Goal: Check status: Check status

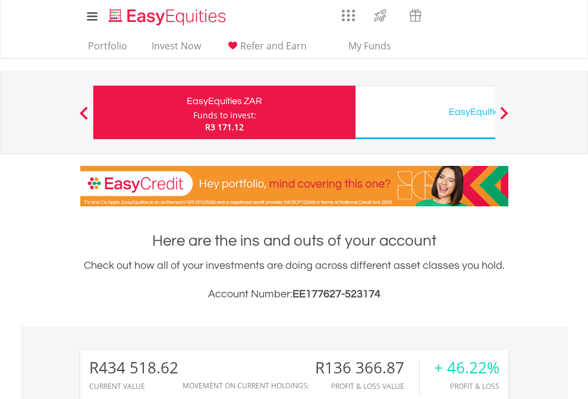
scroll to position [114, 187]
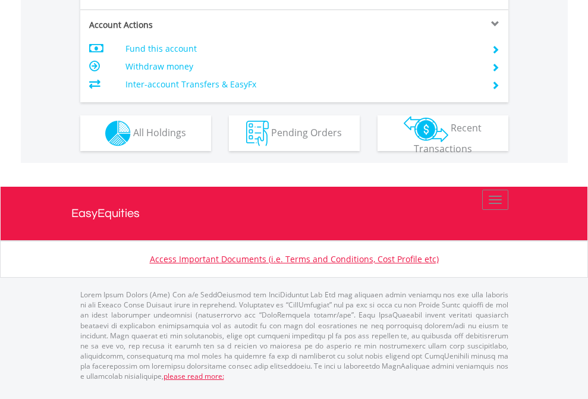
scroll to position [1140, 0]
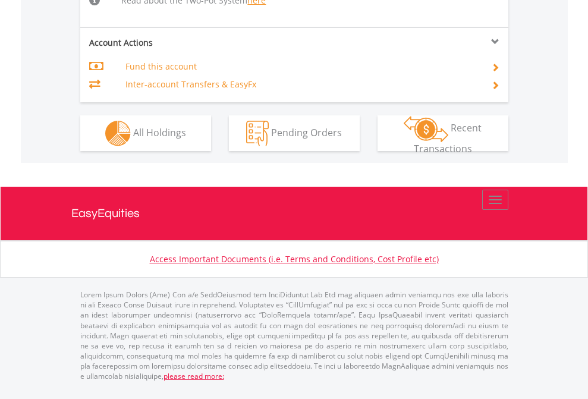
scroll to position [1257, 0]
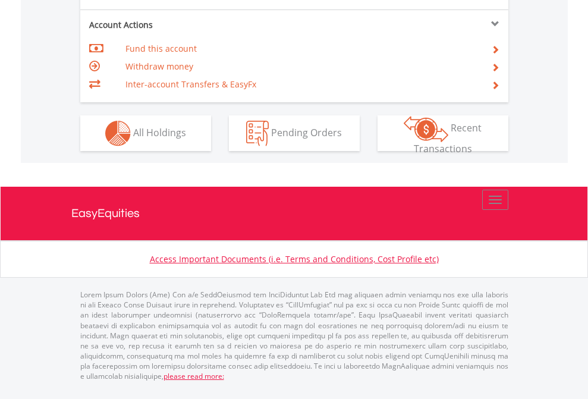
scroll to position [1116, 0]
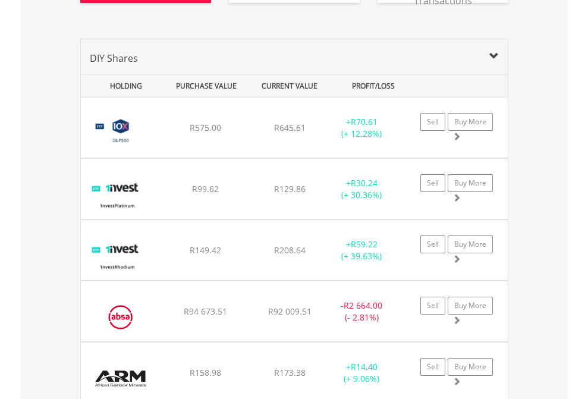
scroll to position [1418, 0]
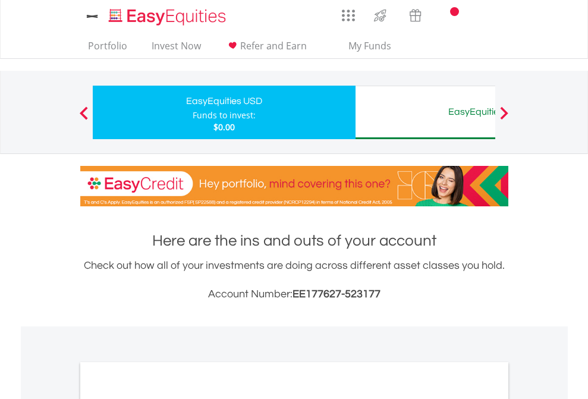
scroll to position [715, 0]
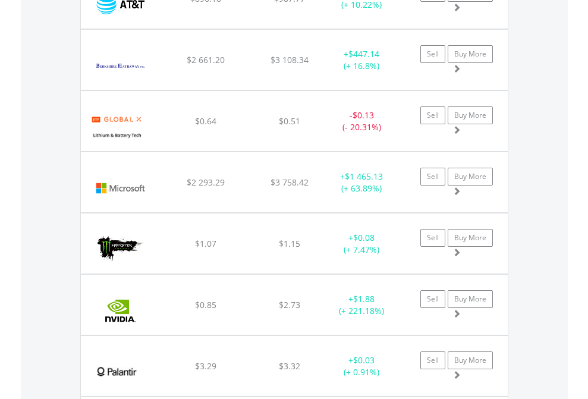
scroll to position [114, 187]
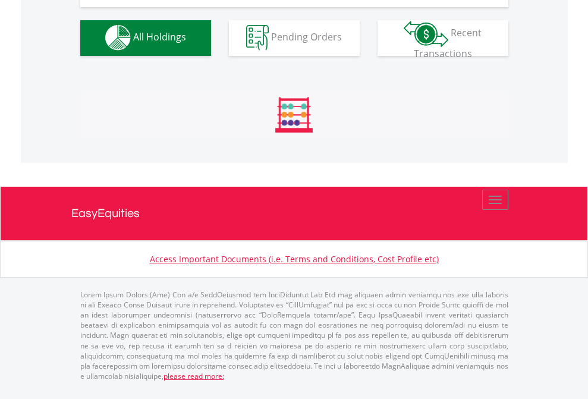
scroll to position [1177, 0]
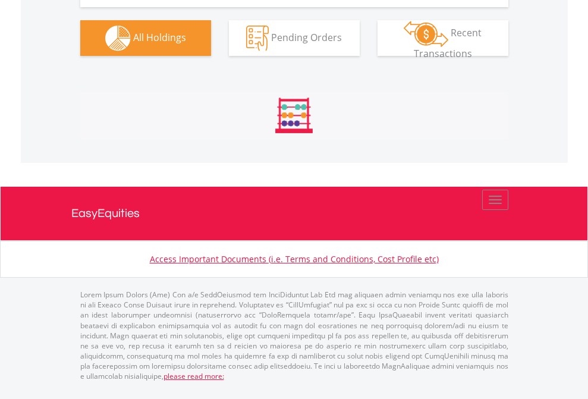
scroll to position [114, 187]
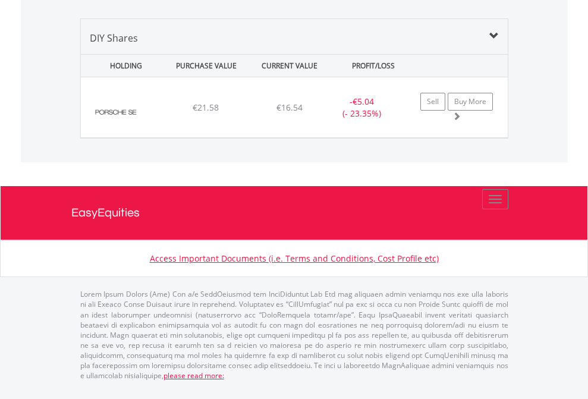
scroll to position [114, 187]
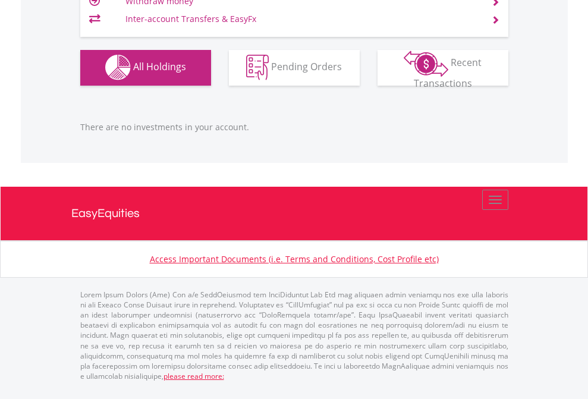
scroll to position [114, 187]
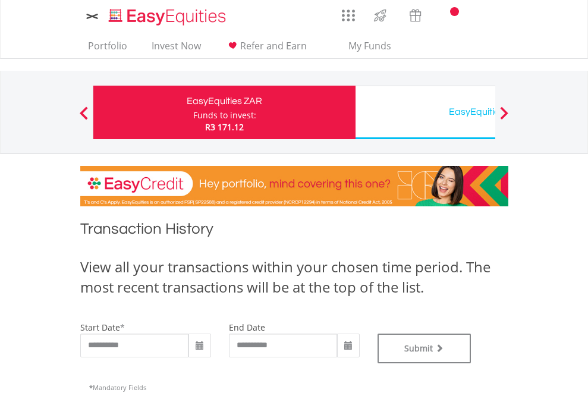
type input "**********"
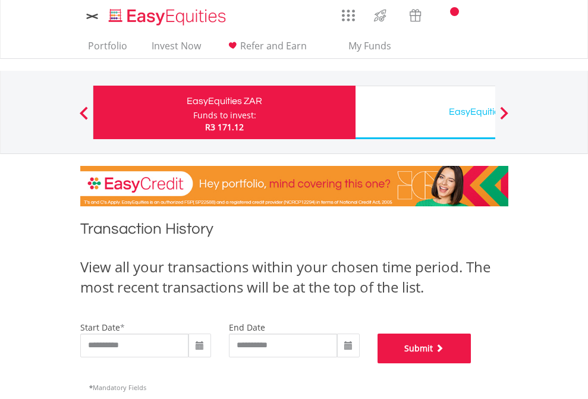
click at [472, 363] on button "Submit" at bounding box center [425, 349] width 94 height 30
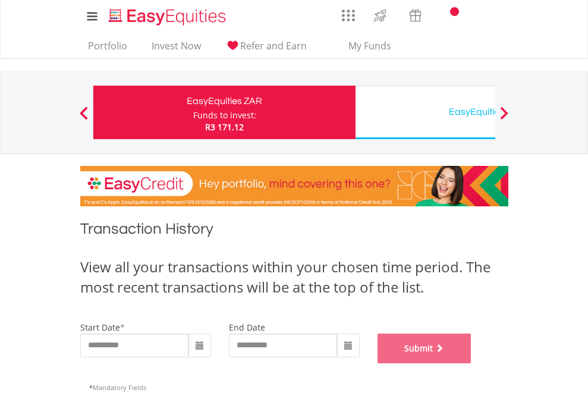
scroll to position [482, 0]
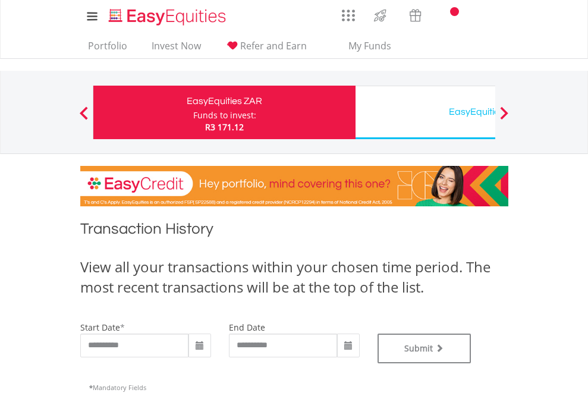
click at [425, 112] on div "EasyEquities USD" at bounding box center [487, 111] width 248 height 17
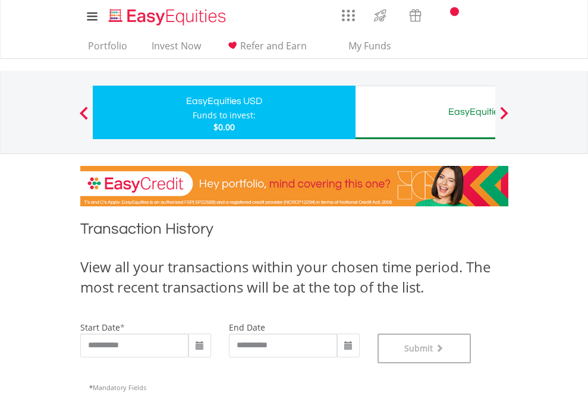
scroll to position [482, 0]
click at [425, 112] on div "EasyEquities AUD" at bounding box center [487, 111] width 248 height 17
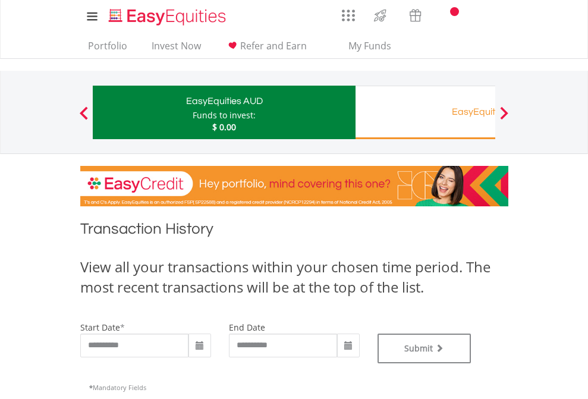
type input "**********"
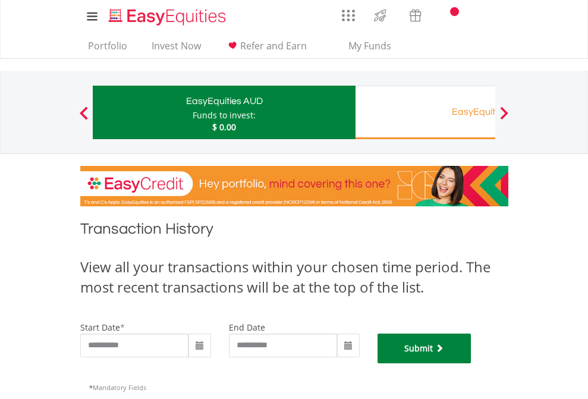
click at [472, 363] on button "Submit" at bounding box center [425, 349] width 94 height 30
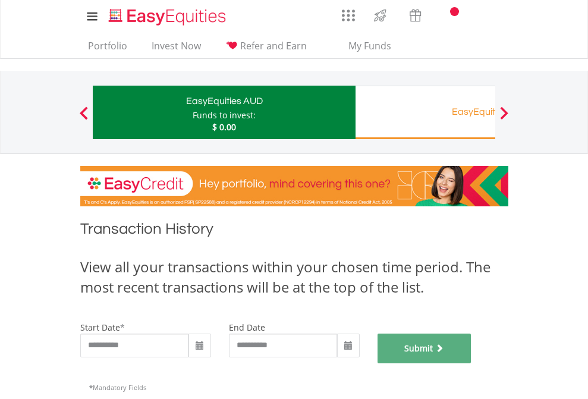
scroll to position [482, 0]
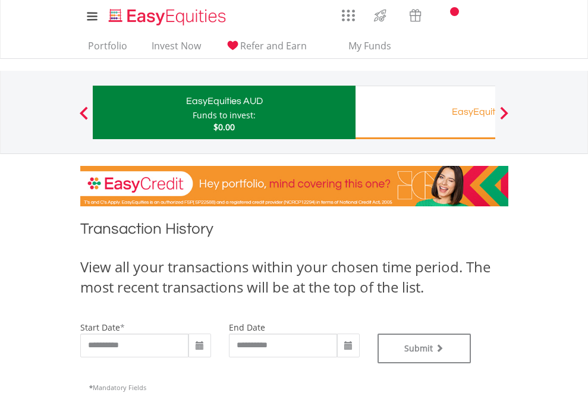
click at [425, 112] on div "EasyEquities RA" at bounding box center [487, 111] width 248 height 17
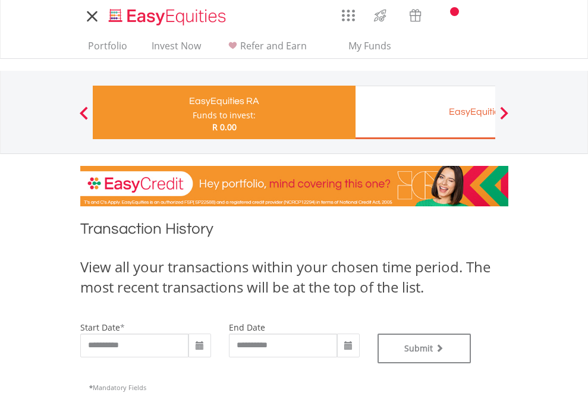
type input "**********"
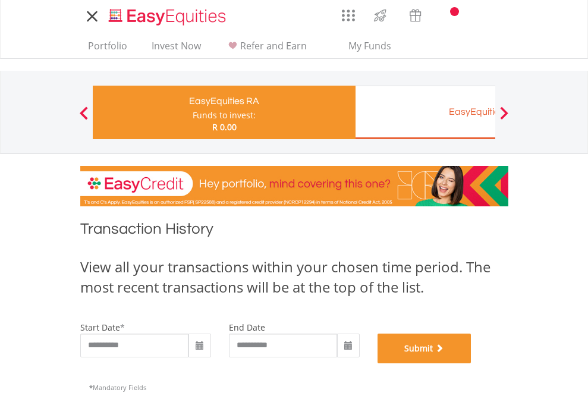
click at [472, 363] on button "Submit" at bounding box center [425, 349] width 94 height 30
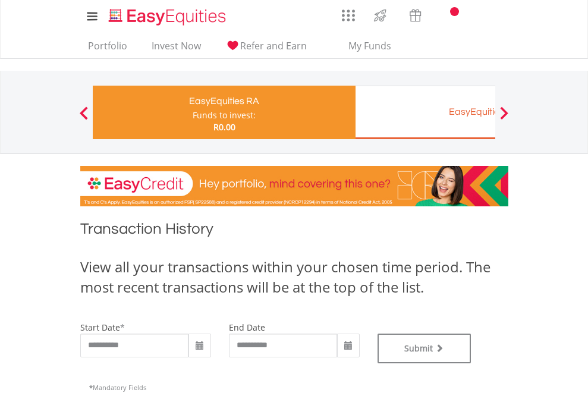
click at [425, 112] on div "EasyEquities EUR" at bounding box center [487, 111] width 248 height 17
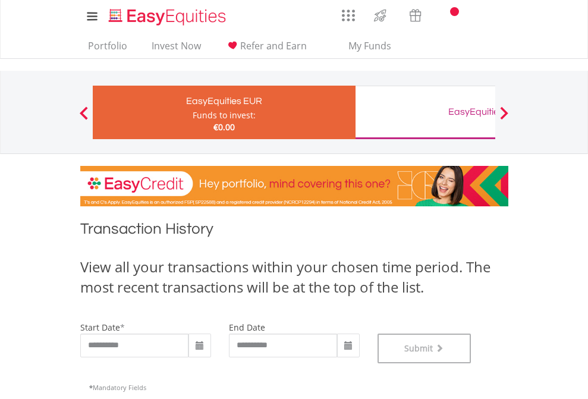
scroll to position [482, 0]
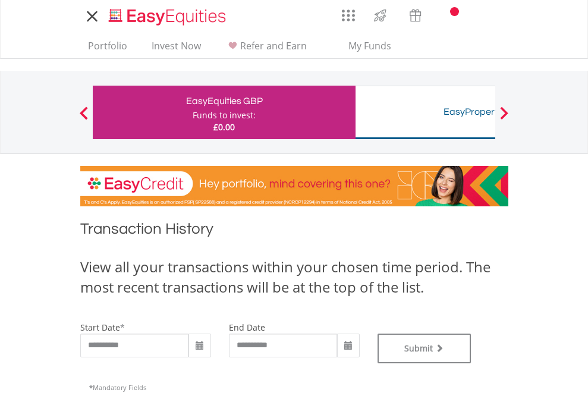
type input "**********"
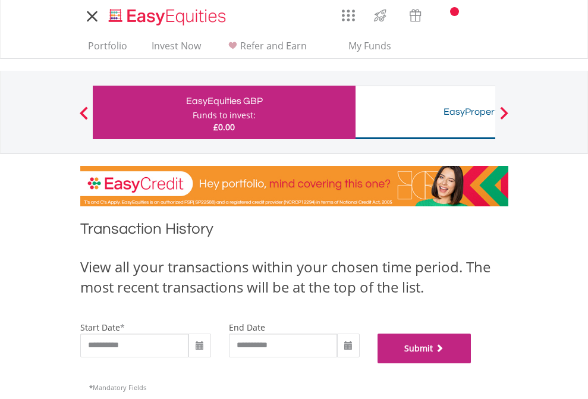
click at [472, 363] on button "Submit" at bounding box center [425, 349] width 94 height 30
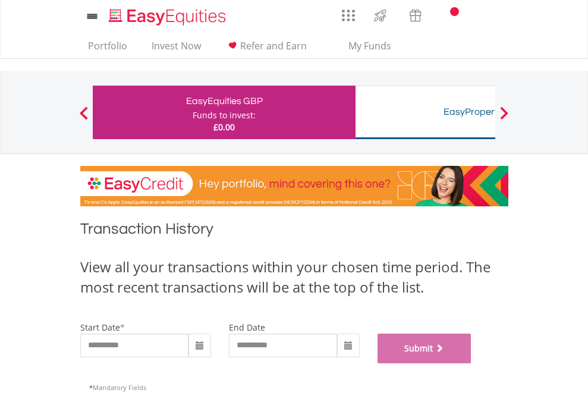
scroll to position [482, 0]
